Goal: Task Accomplishment & Management: Use online tool/utility

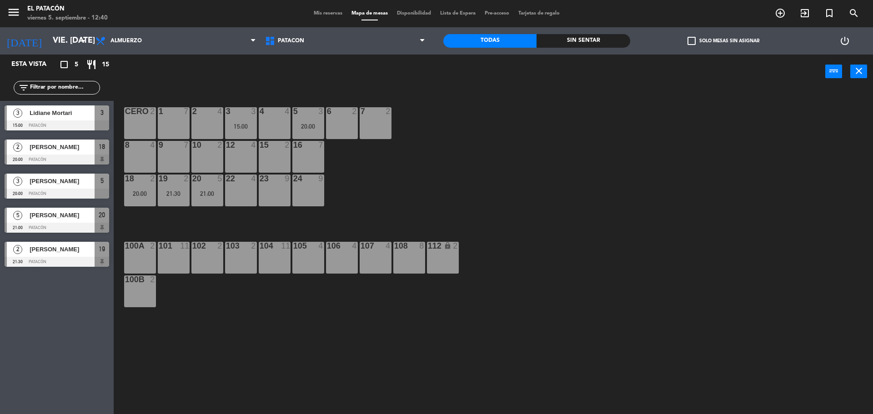
click at [521, 173] on div "1 7 2 4 3 3 15:00 4 4 5 3 20:00 6 2 7 2 CERO 2 8 4 9 7 10 2 12 4 15 2 16 7 18 2…" at bounding box center [497, 254] width 751 height 326
click at [182, 118] on div "1 7" at bounding box center [174, 123] width 32 height 32
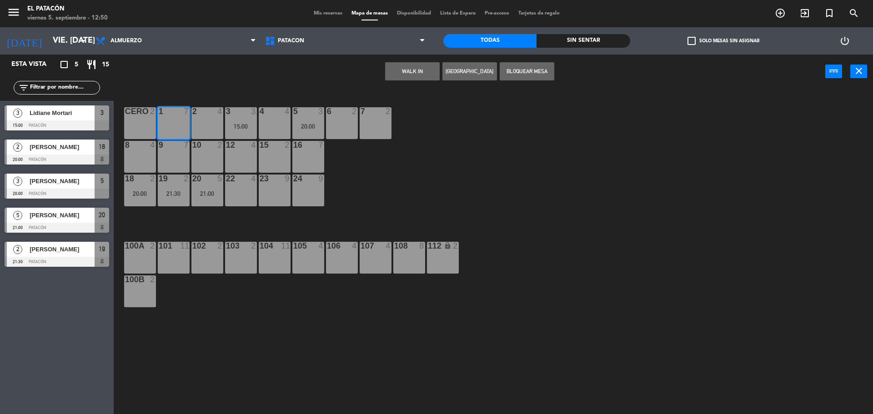
click at [407, 72] on button "WALK IN" at bounding box center [412, 71] width 55 height 18
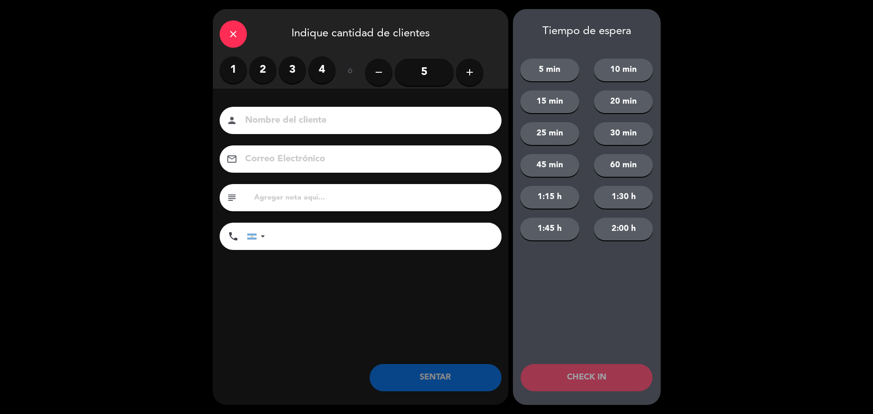
click at [326, 78] on label "4" at bounding box center [321, 69] width 27 height 27
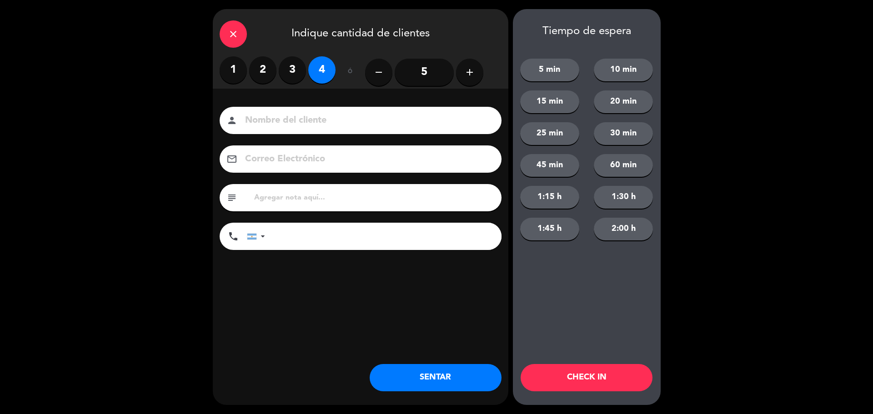
click at [446, 374] on button "SENTAR" at bounding box center [436, 377] width 132 height 27
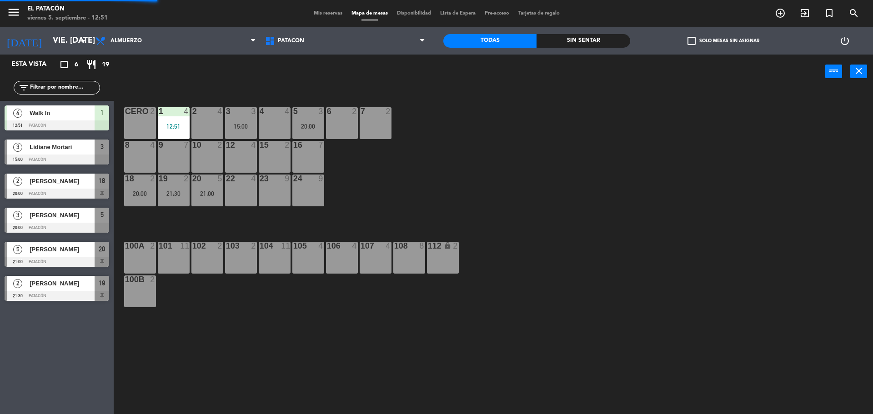
click at [232, 156] on div "12 4" at bounding box center [241, 157] width 32 height 32
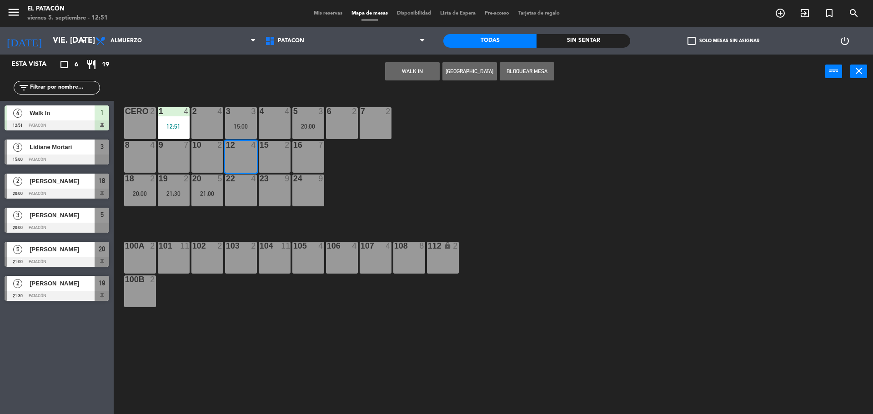
click at [426, 67] on button "WALK IN" at bounding box center [412, 71] width 55 height 18
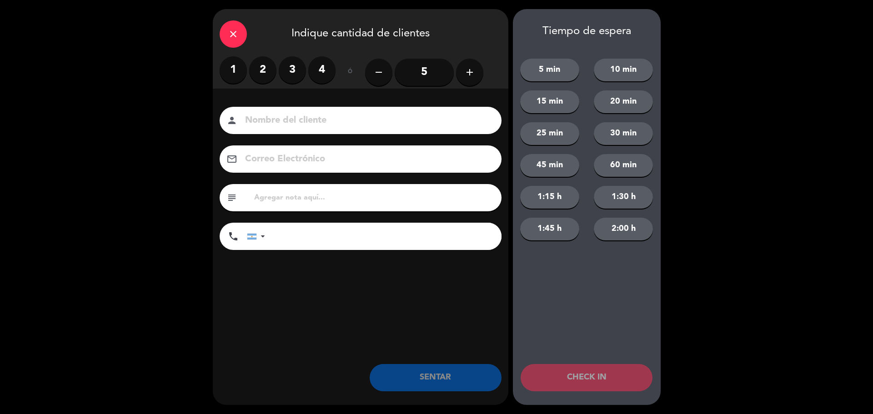
click at [285, 67] on label "3" at bounding box center [292, 69] width 27 height 27
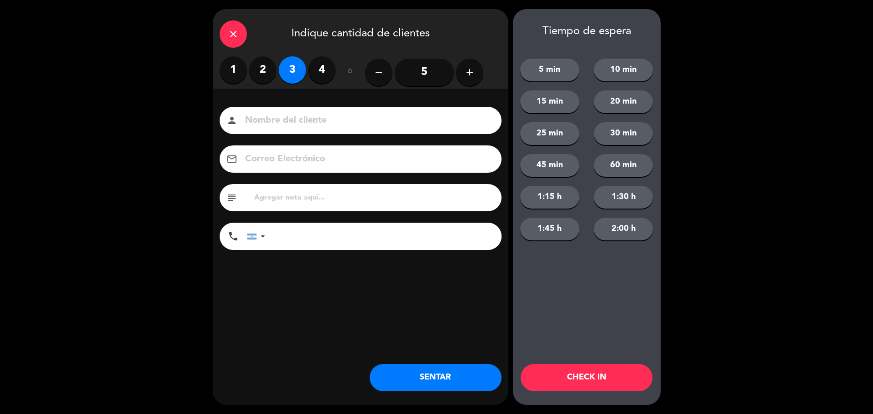
click at [441, 391] on button "SENTAR" at bounding box center [436, 377] width 132 height 27
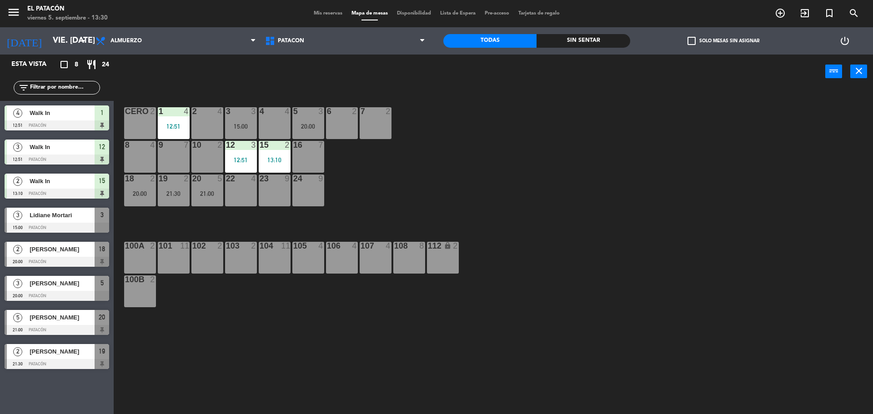
click at [204, 119] on div "2 4" at bounding box center [208, 123] width 32 height 32
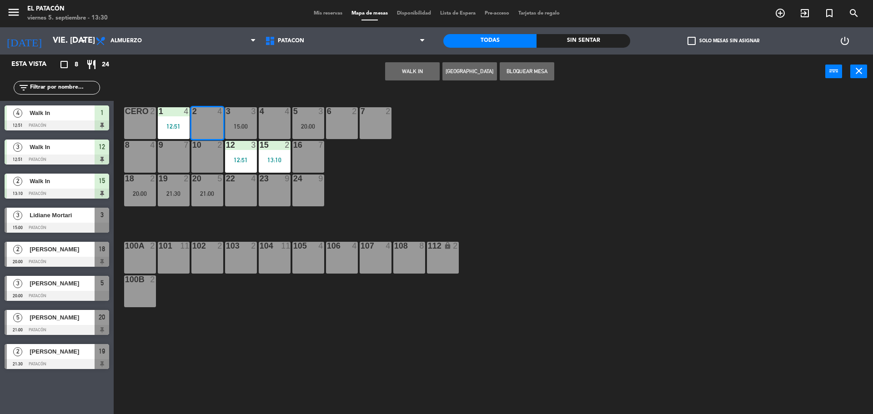
click at [276, 117] on div "4 4" at bounding box center [275, 123] width 32 height 32
click at [398, 69] on button "WALK IN" at bounding box center [412, 71] width 55 height 18
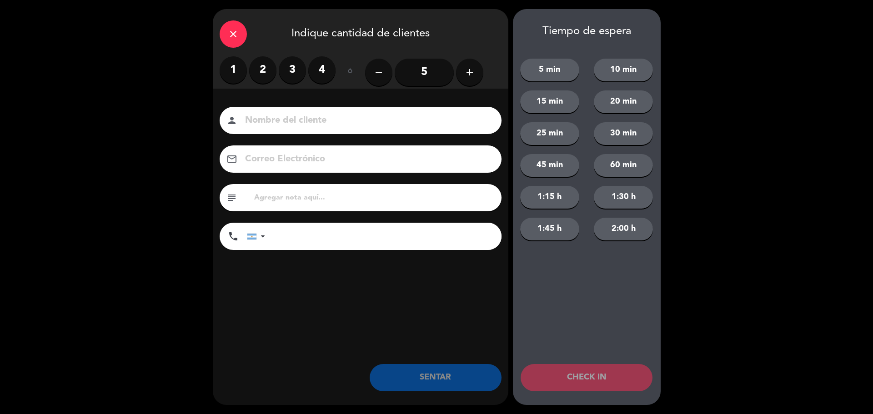
click at [475, 76] on button "add" at bounding box center [469, 72] width 27 height 27
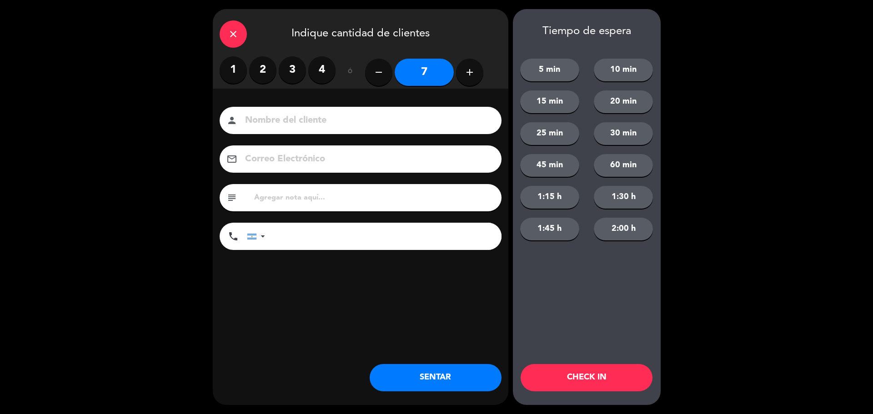
click at [475, 76] on button "add" at bounding box center [469, 72] width 27 height 27
type input "8"
click at [423, 373] on button "SENTAR" at bounding box center [436, 377] width 132 height 27
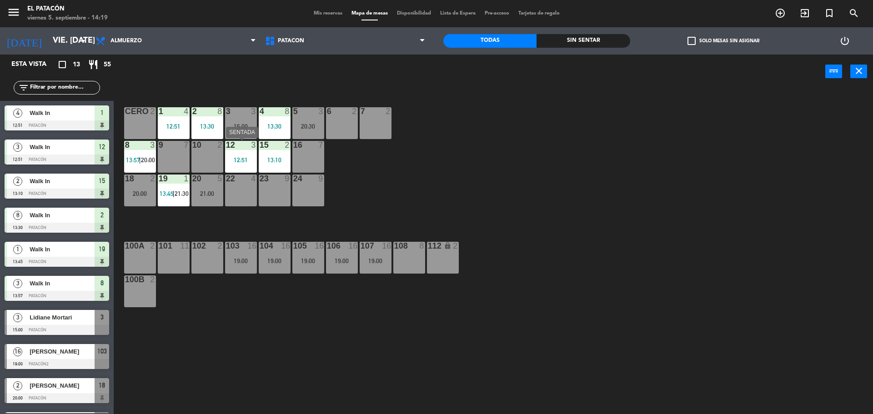
click at [242, 161] on div "12:51" at bounding box center [241, 160] width 32 height 6
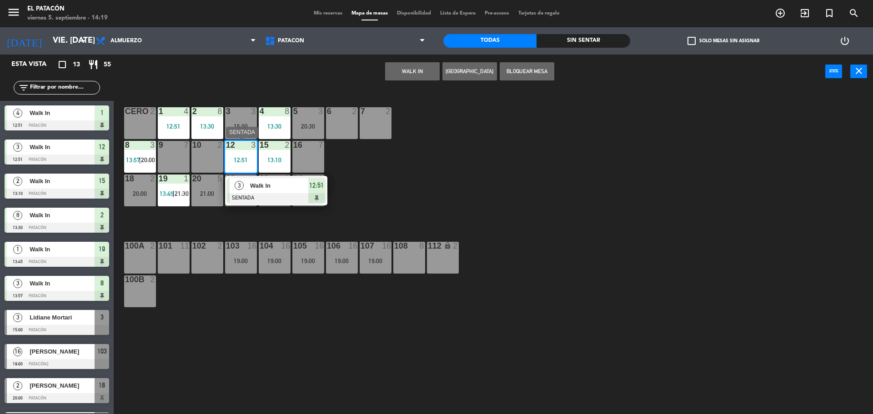
click at [262, 187] on span "Walk In" at bounding box center [279, 186] width 58 height 10
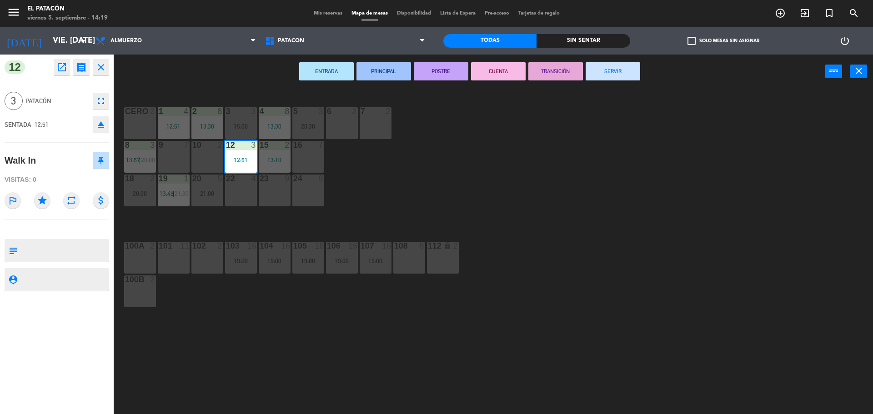
click at [595, 76] on button "SERVIR" at bounding box center [613, 71] width 55 height 18
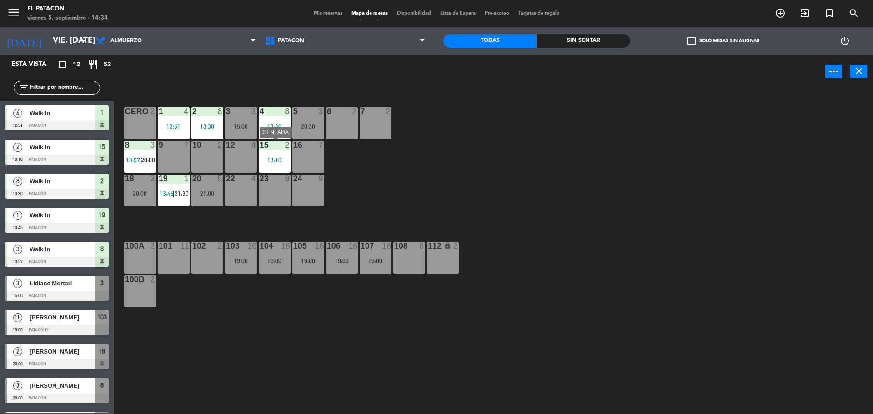
click at [279, 159] on div "13:10" at bounding box center [275, 160] width 32 height 6
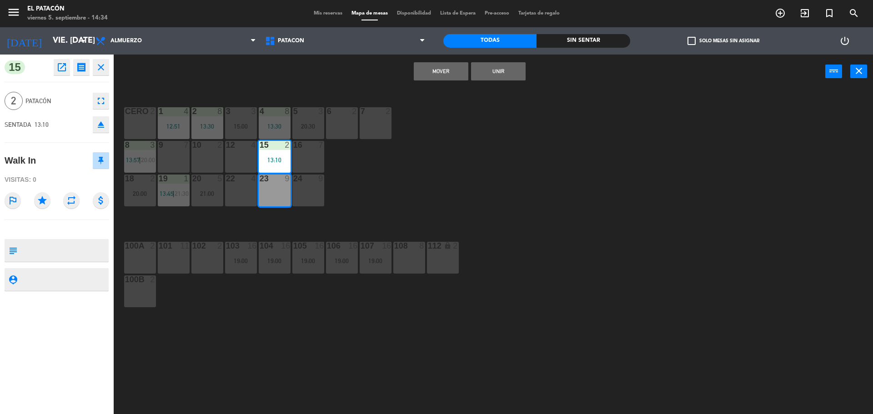
click at [521, 94] on div "1 4 12:51 2 8 13:30 3 3 15:00 4 8 13:30 5 3 20:30 6 2 7 2 CERO 2 8 3 13:57 | 20…" at bounding box center [497, 254] width 751 height 326
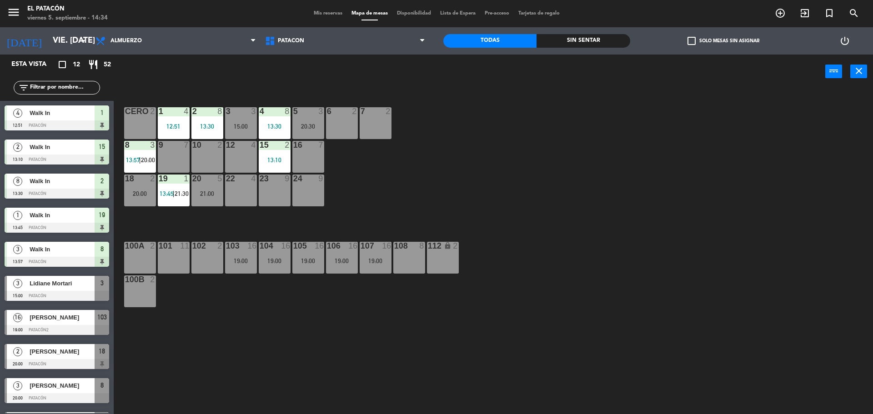
click at [282, 161] on div "13:10" at bounding box center [275, 160] width 32 height 6
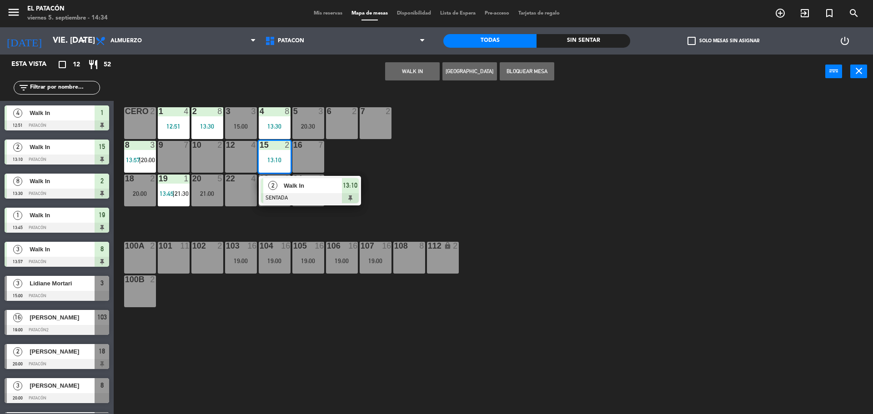
click at [305, 185] on span "Walk In" at bounding box center [313, 186] width 58 height 10
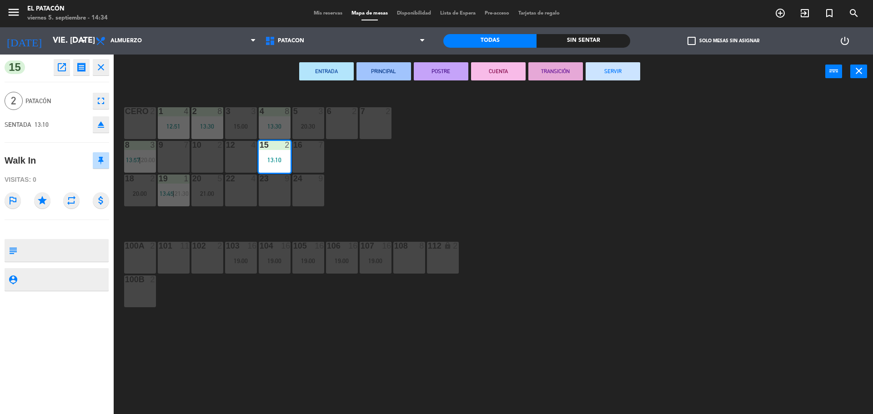
click at [618, 71] on button "SERVIR" at bounding box center [613, 71] width 55 height 18
